Goal: Task Accomplishment & Management: Manage account settings

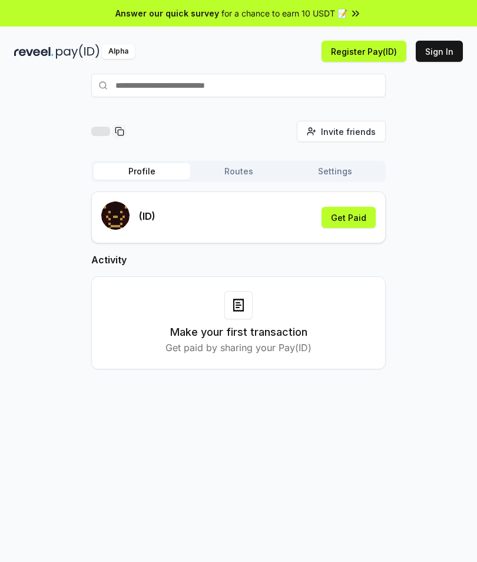
click at [365, 226] on button "Get Paid" at bounding box center [349, 217] width 54 height 21
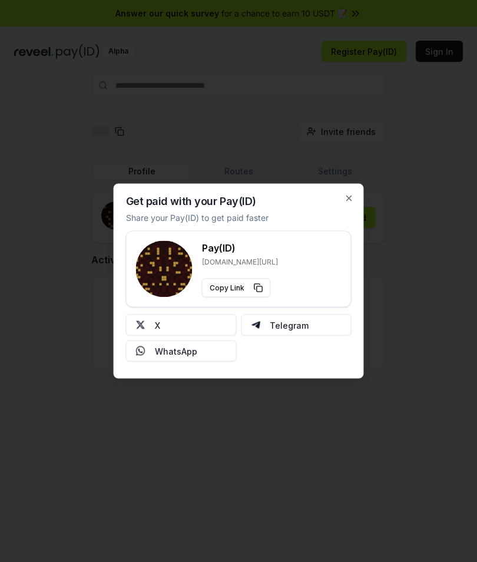
click at [361, 211] on div "Get paid with your Pay(ID) Share your Pay(ID) to get paid faster Pay(ID) [DOMAI…" at bounding box center [239, 281] width 250 height 195
click at [223, 320] on button "X" at bounding box center [181, 324] width 111 height 21
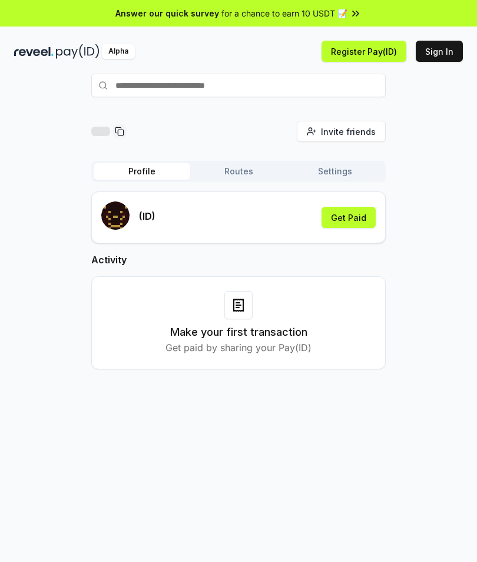
click at [358, 218] on button "Get Paid" at bounding box center [349, 217] width 54 height 21
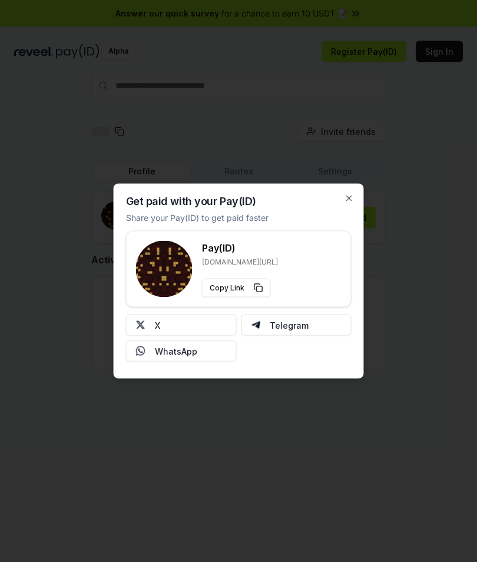
click at [217, 320] on button "X" at bounding box center [181, 324] width 111 height 21
